Goal: Transaction & Acquisition: Subscribe to service/newsletter

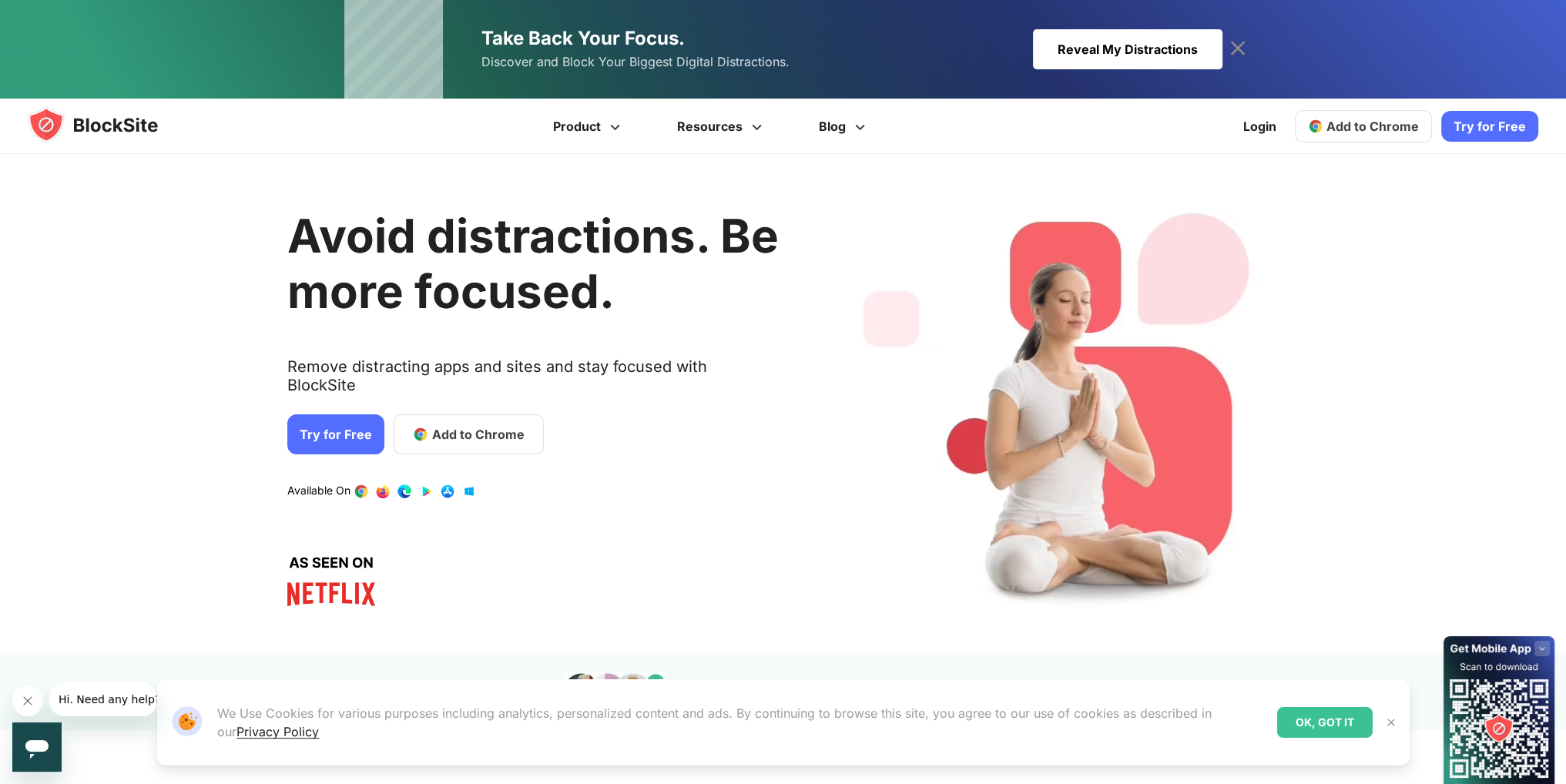
click at [345, 417] on link "Try for Free" at bounding box center [336, 434] width 97 height 40
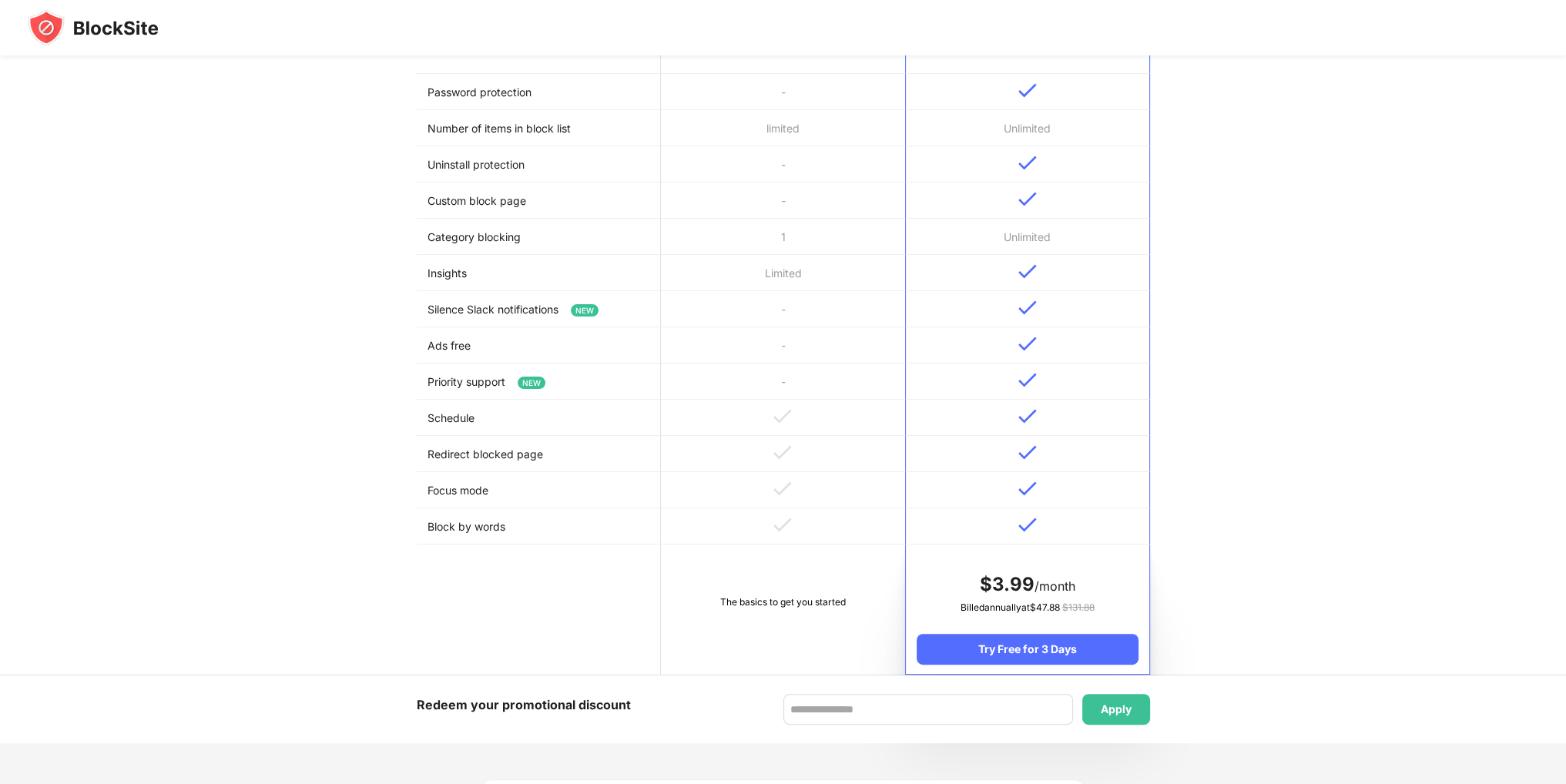
scroll to position [539, 0]
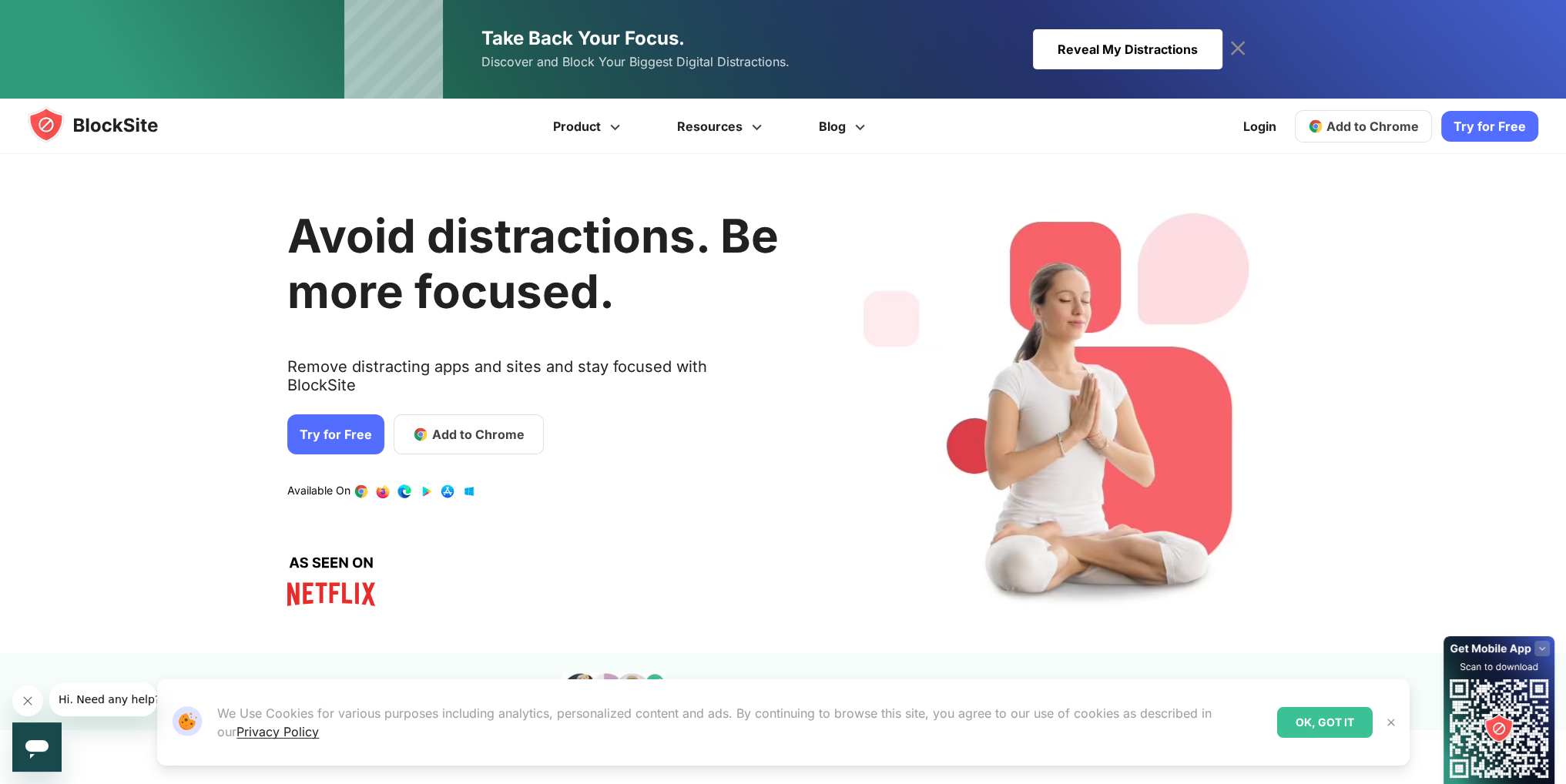
click at [341, 414] on link "Try for Free" at bounding box center [336, 434] width 97 height 40
